Goal: Navigation & Orientation: Find specific page/section

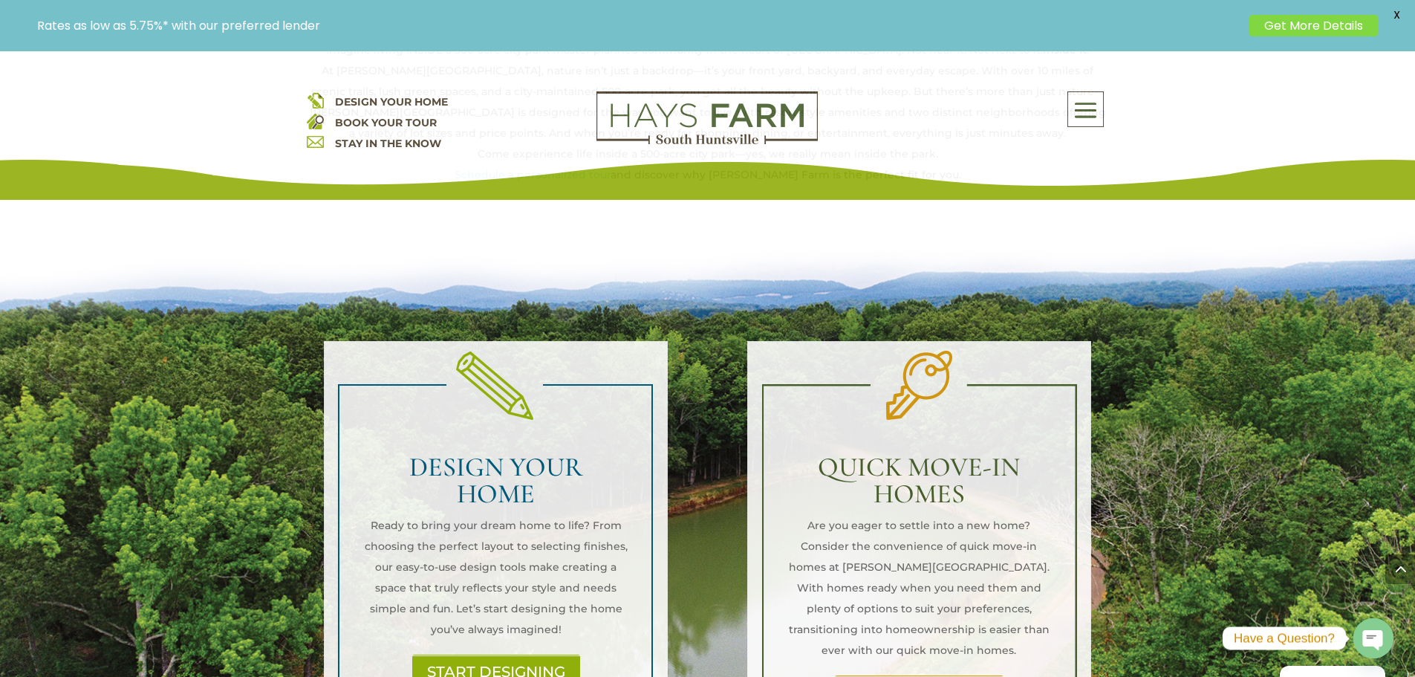
scroll to position [990, 0]
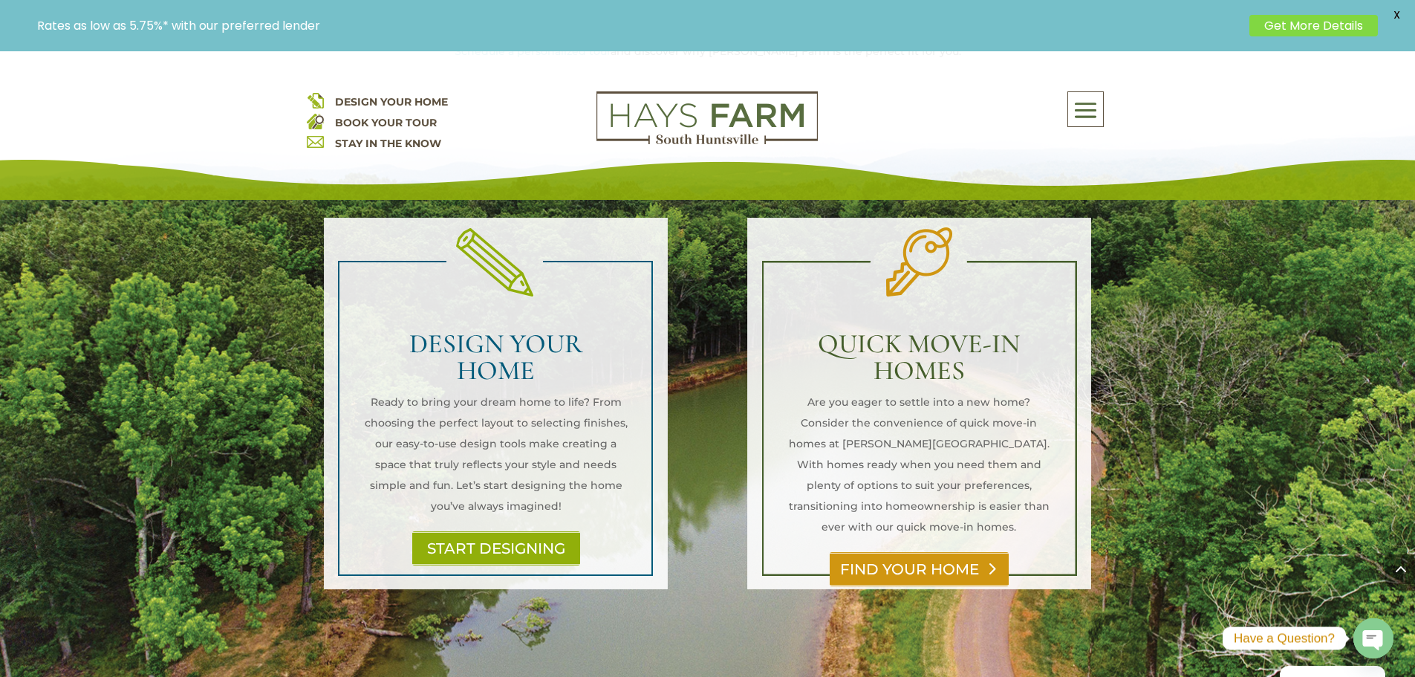
click at [942, 552] on link "FIND YOUR HOME" at bounding box center [919, 569] width 179 height 34
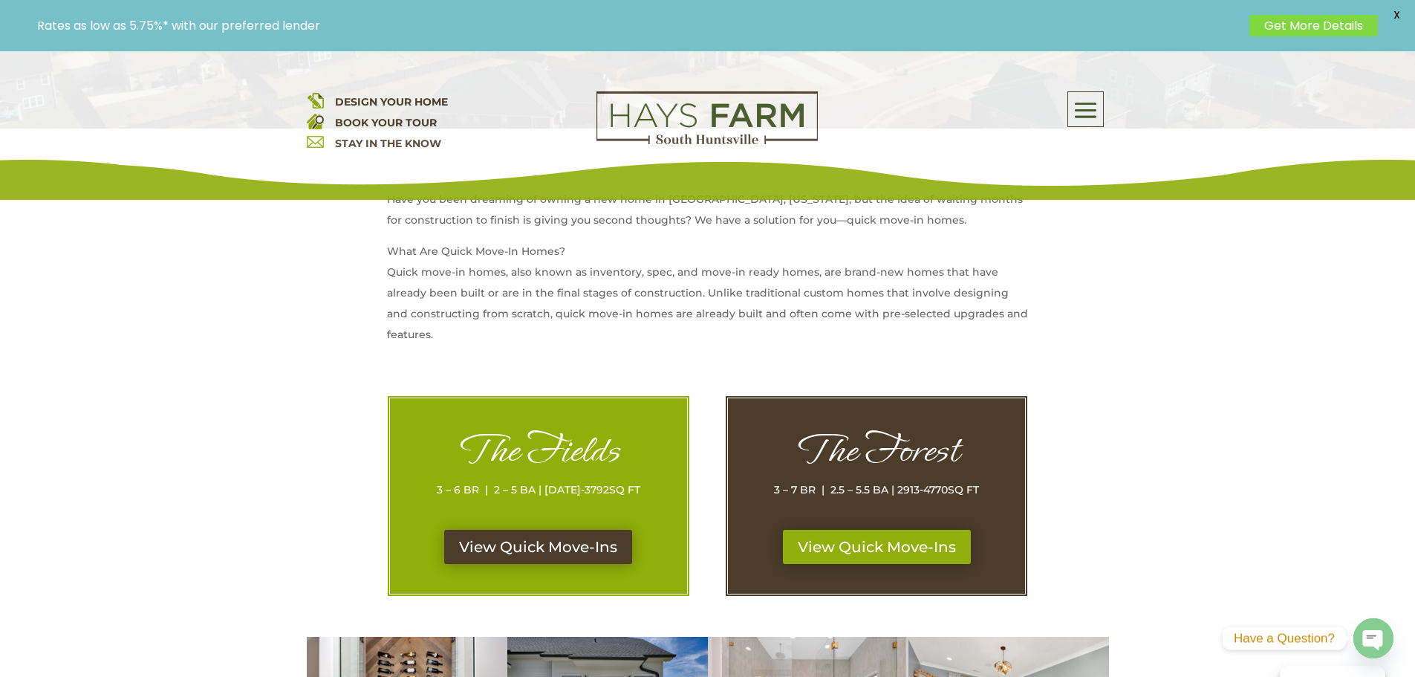
scroll to position [619, 0]
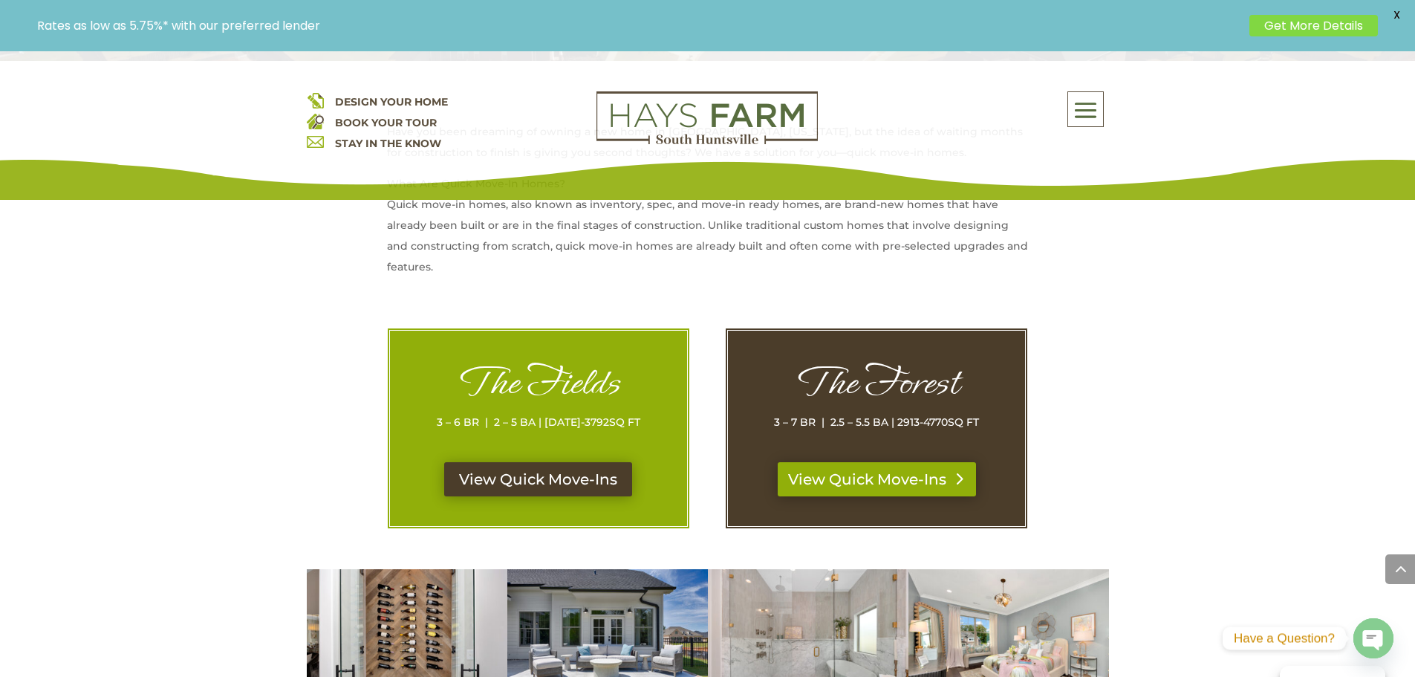
click at [929, 478] on link "View Quick Move-Ins" at bounding box center [877, 479] width 198 height 34
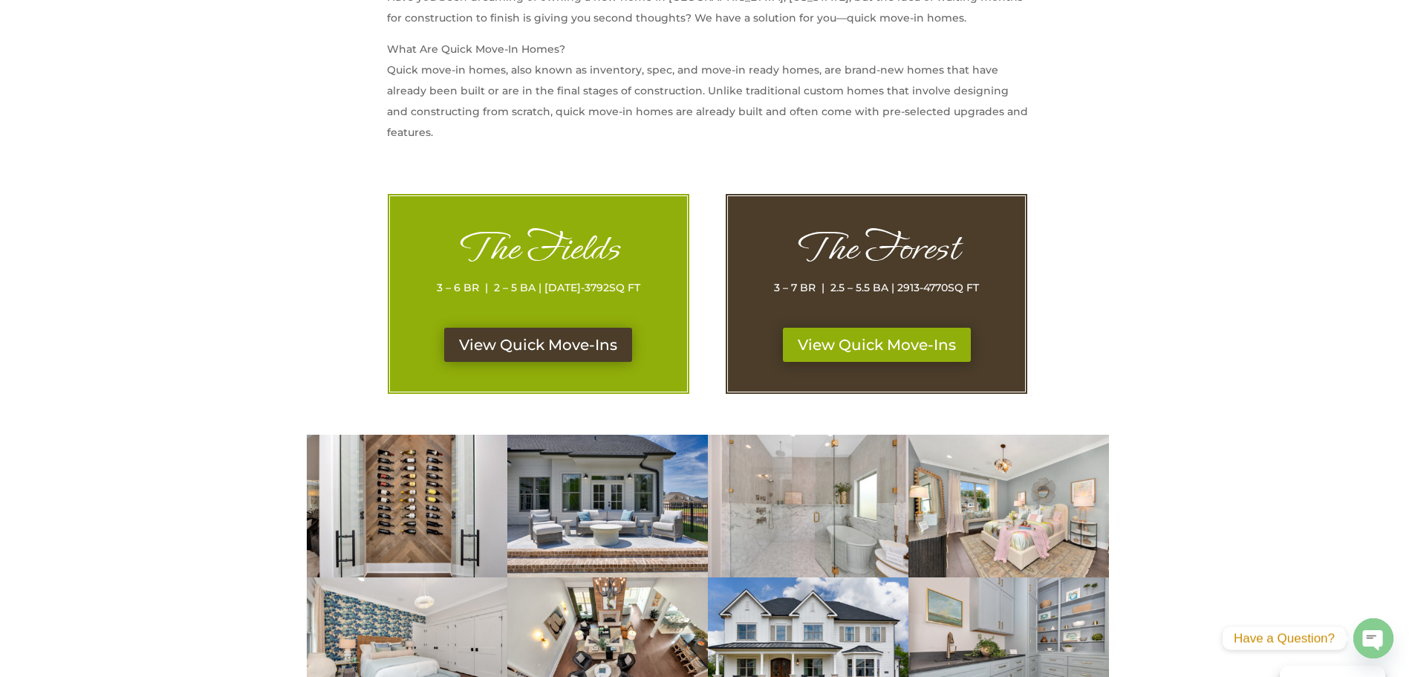
scroll to position [619, 0]
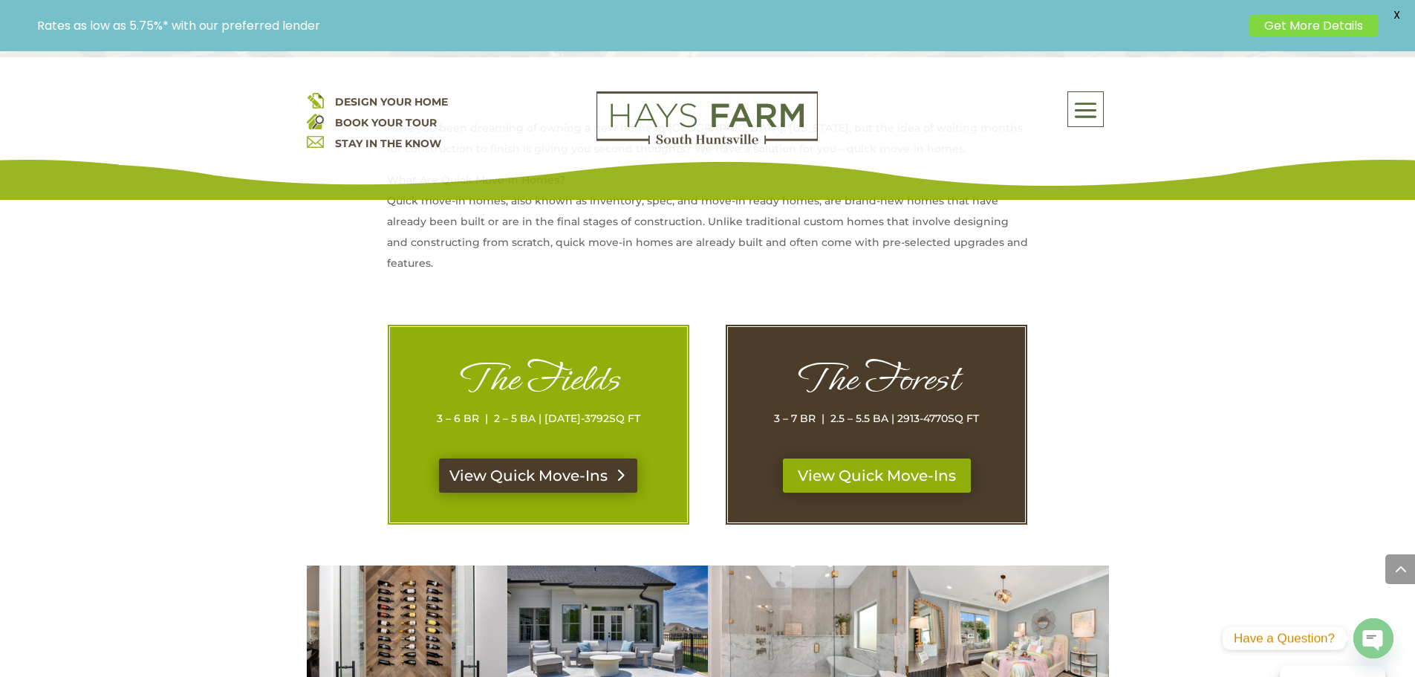
click at [581, 465] on link "View Quick Move-Ins" at bounding box center [538, 475] width 198 height 34
